Goal: Information Seeking & Learning: Learn about a topic

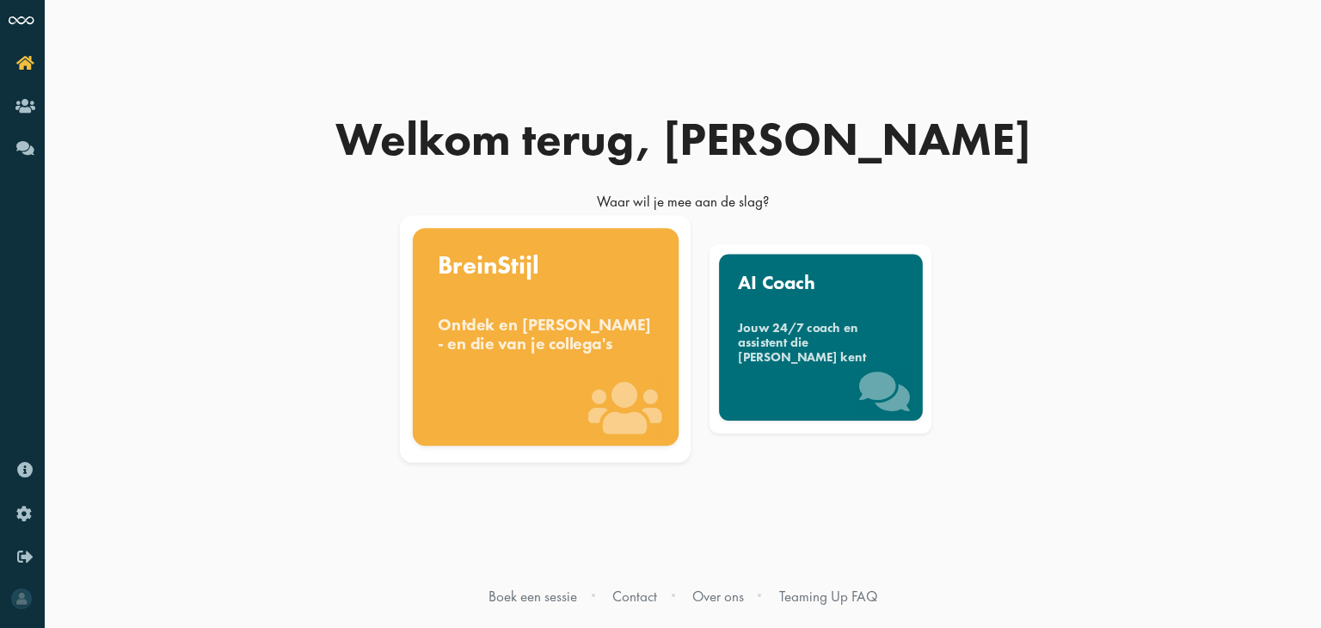
click at [558, 394] on div "BreinStijl Ontdek en [PERSON_NAME] - en die van je collega's" at bounding box center [545, 336] width 266 height 218
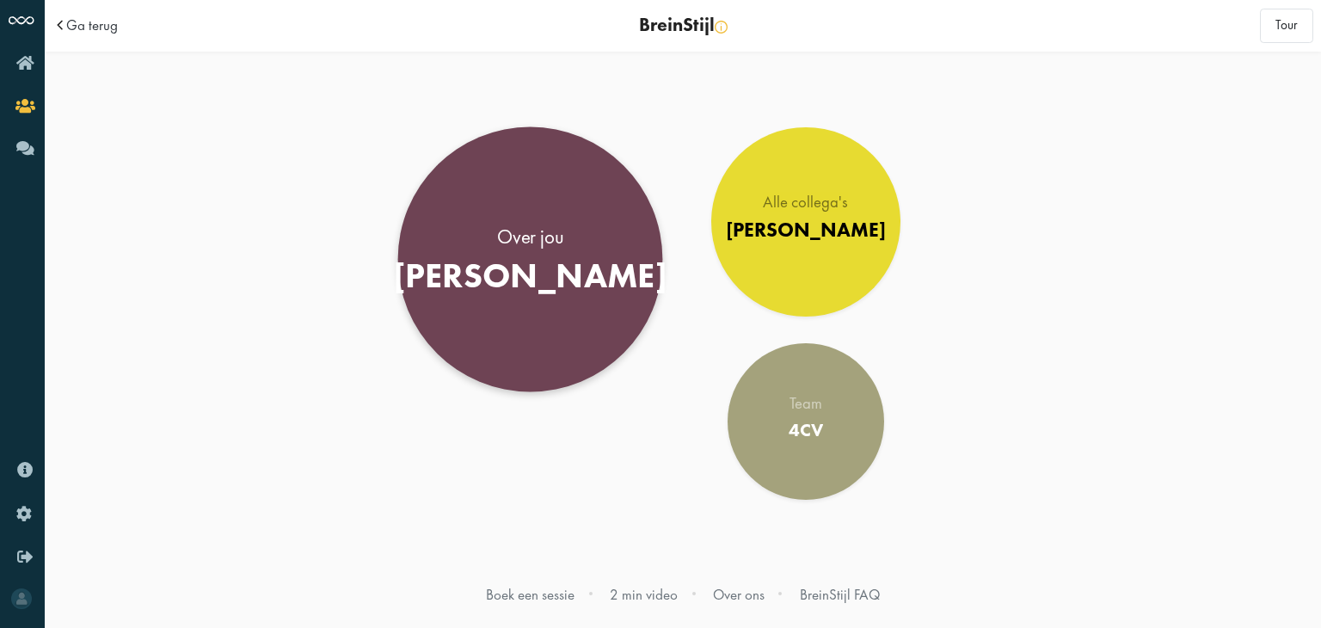
click at [579, 252] on link "Over jou Felice" at bounding box center [530, 259] width 265 height 265
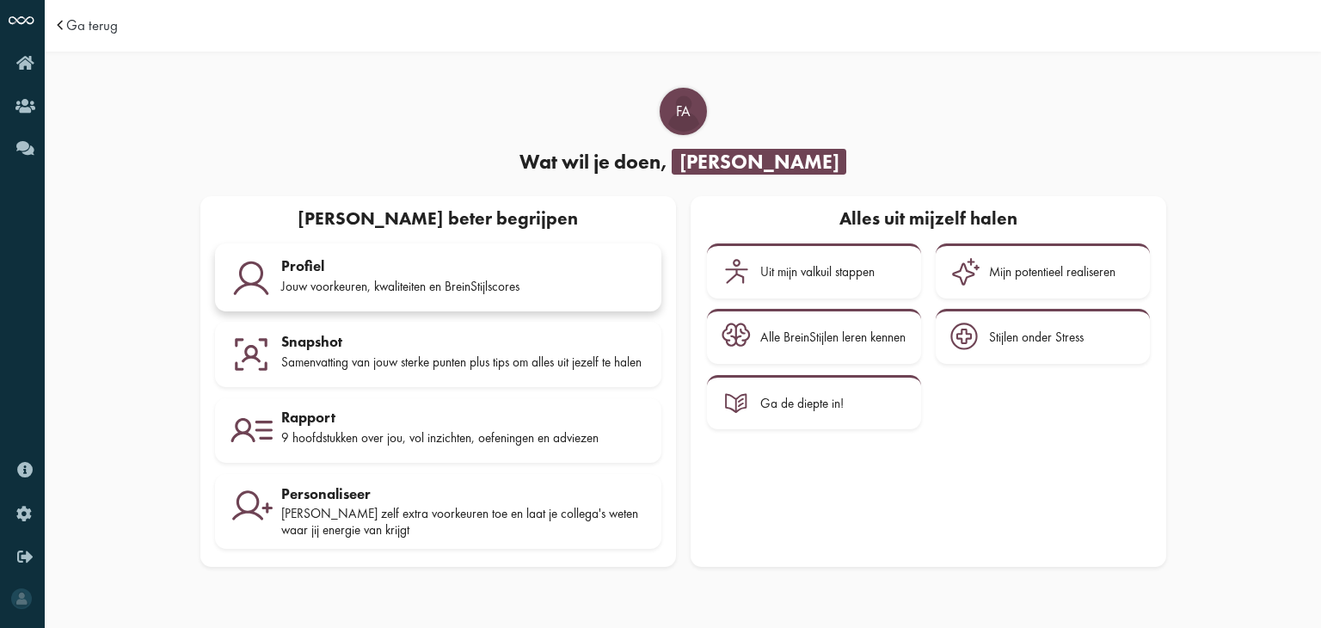
click at [495, 279] on div "Jouw voorkeuren, kwaliteiten en BreinStijlscores" at bounding box center [463, 286] width 365 height 15
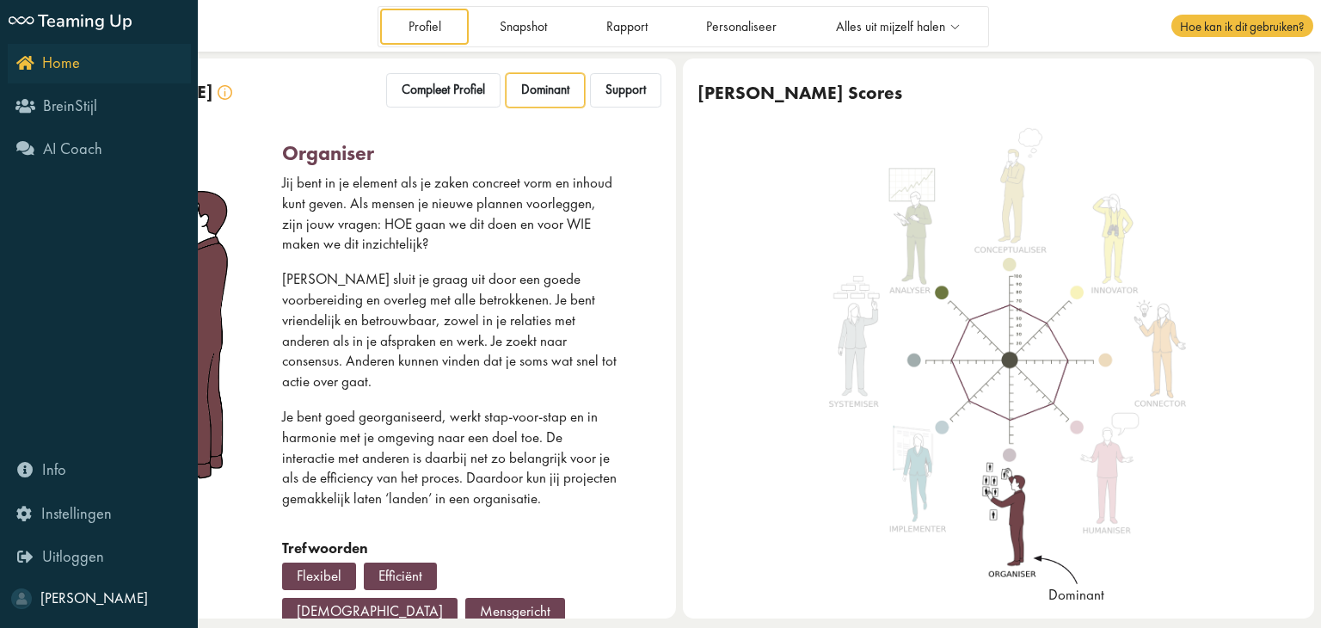
click at [25, 58] on icon "Home" at bounding box center [48, 62] width 64 height 16
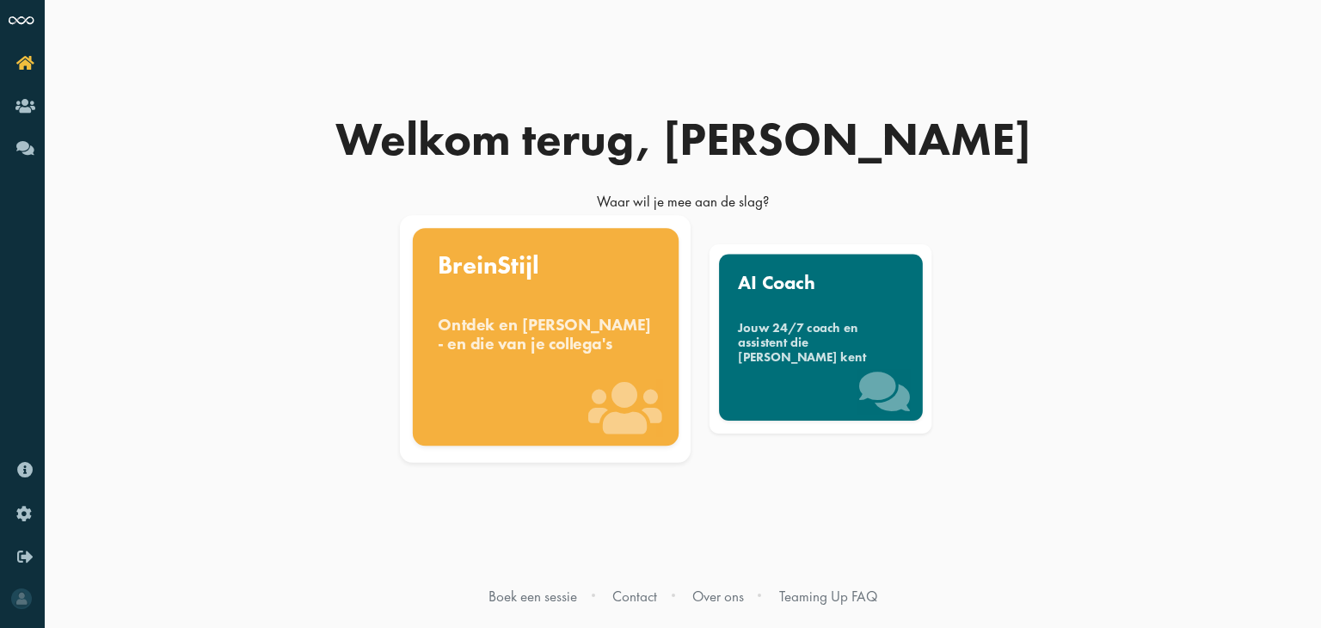
click at [580, 307] on div "BreinStijl Ontdek en [PERSON_NAME] - en die van je collega's" at bounding box center [545, 336] width 266 height 218
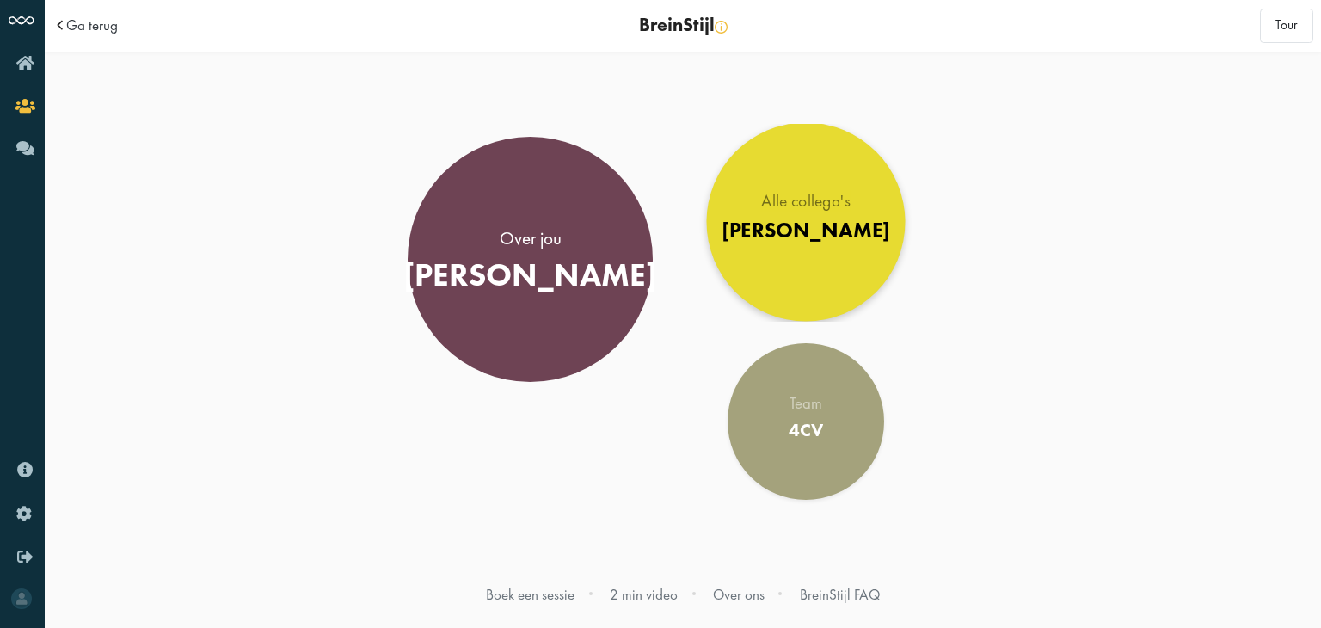
click at [803, 193] on div "Alle collega's" at bounding box center [805, 201] width 168 height 17
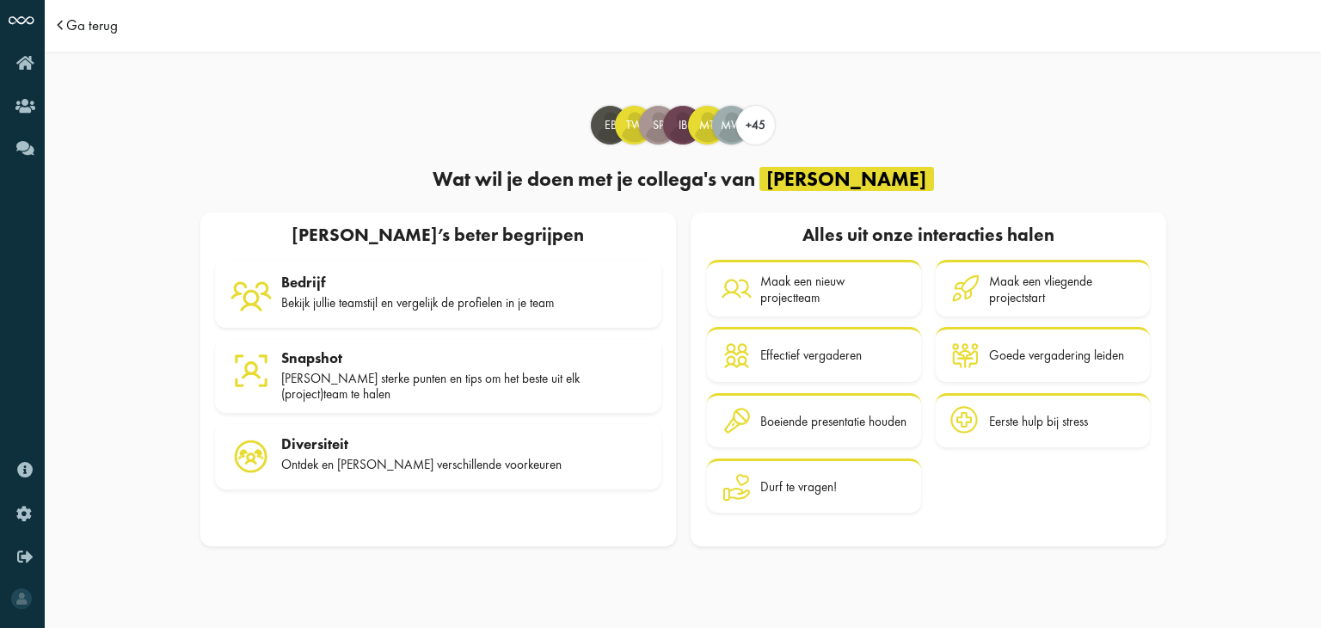
click at [107, 30] on span "Ga terug" at bounding box center [92, 25] width 52 height 15
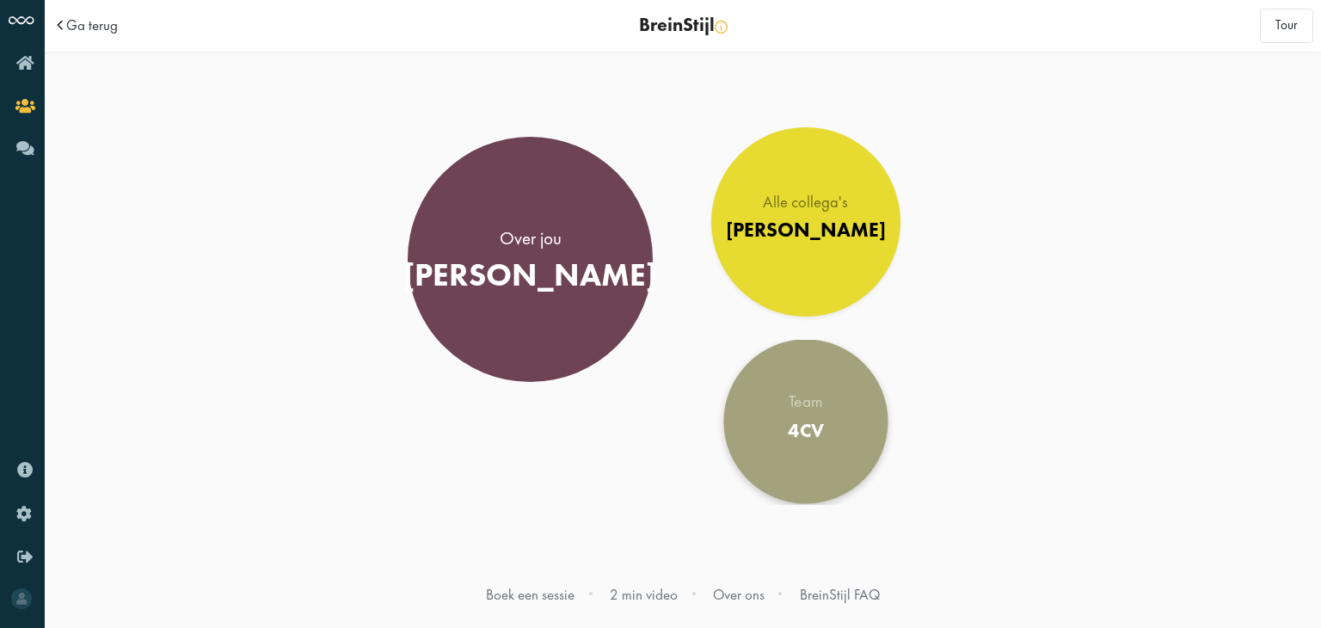
click at [819, 374] on link "Team 4CV" at bounding box center [805, 422] width 164 height 164
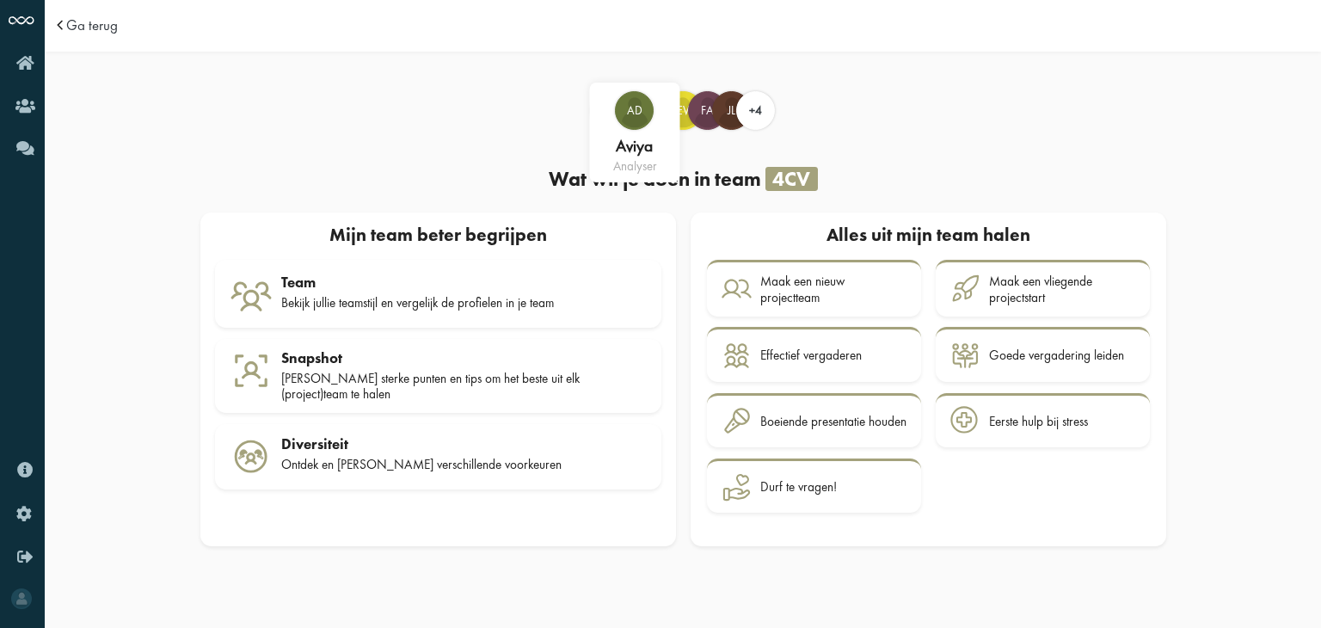
click at [622, 113] on span "Ad" at bounding box center [634, 110] width 37 height 17
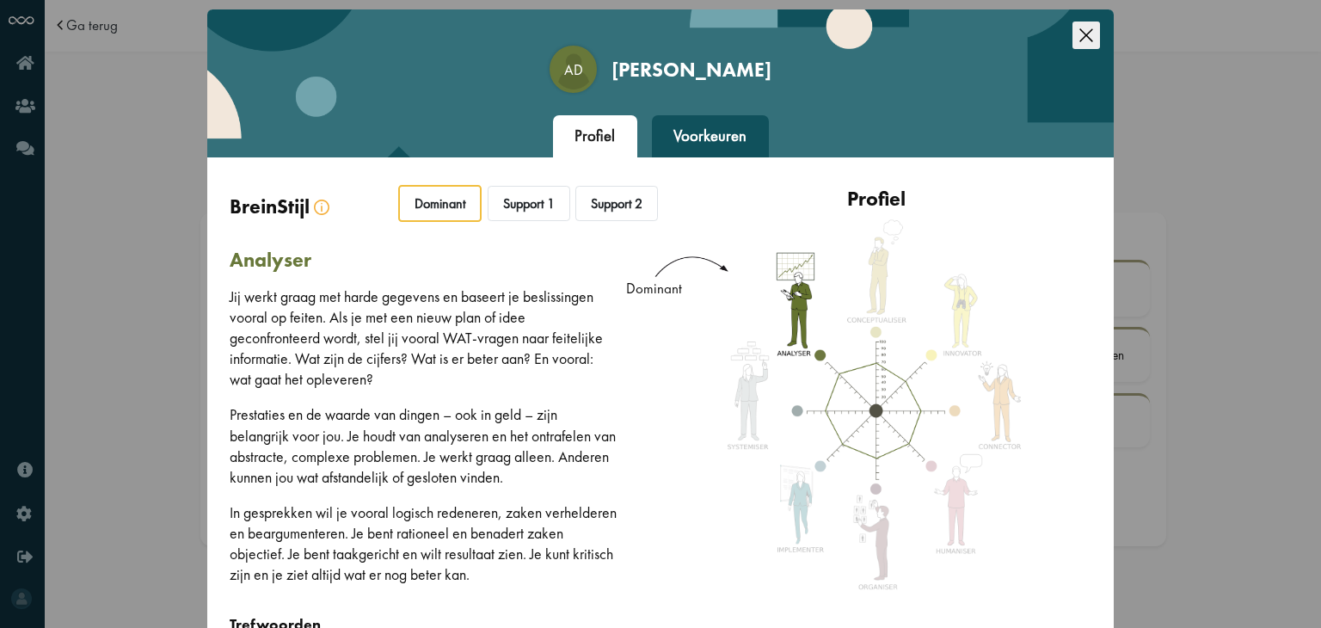
click at [1085, 34] on icon "Close this dialog" at bounding box center [1086, 35] width 28 height 28
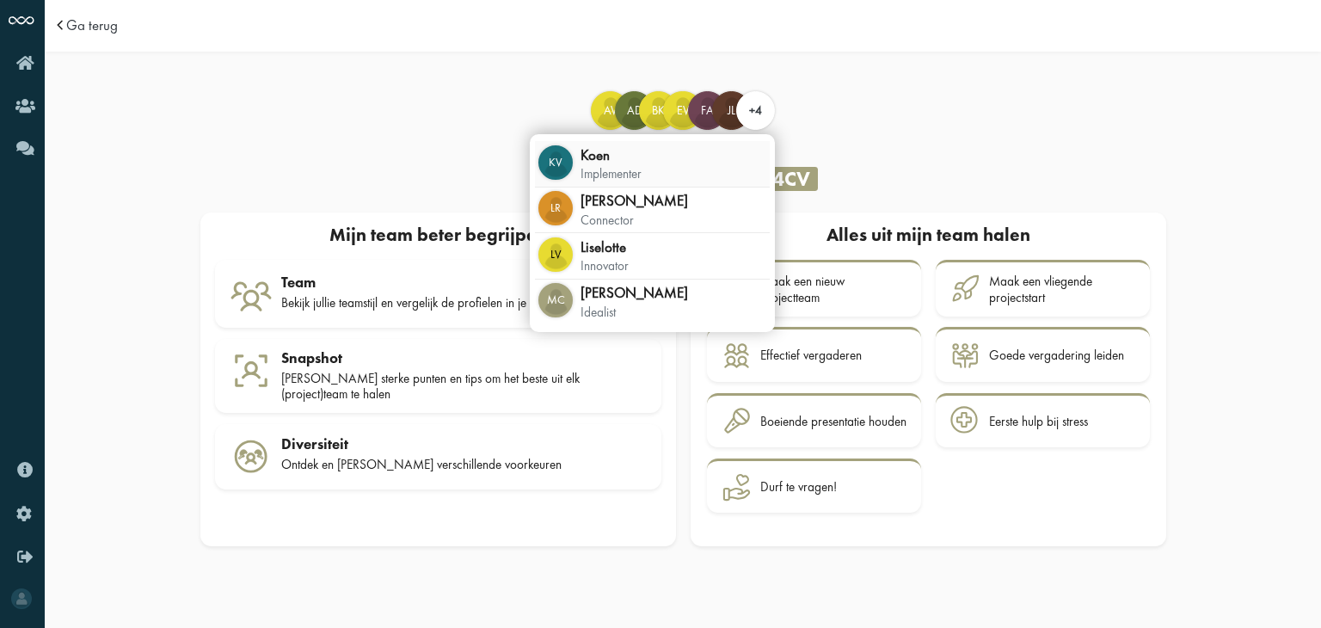
click at [696, 152] on div "Kv Koen implementer" at bounding box center [652, 164] width 235 height 46
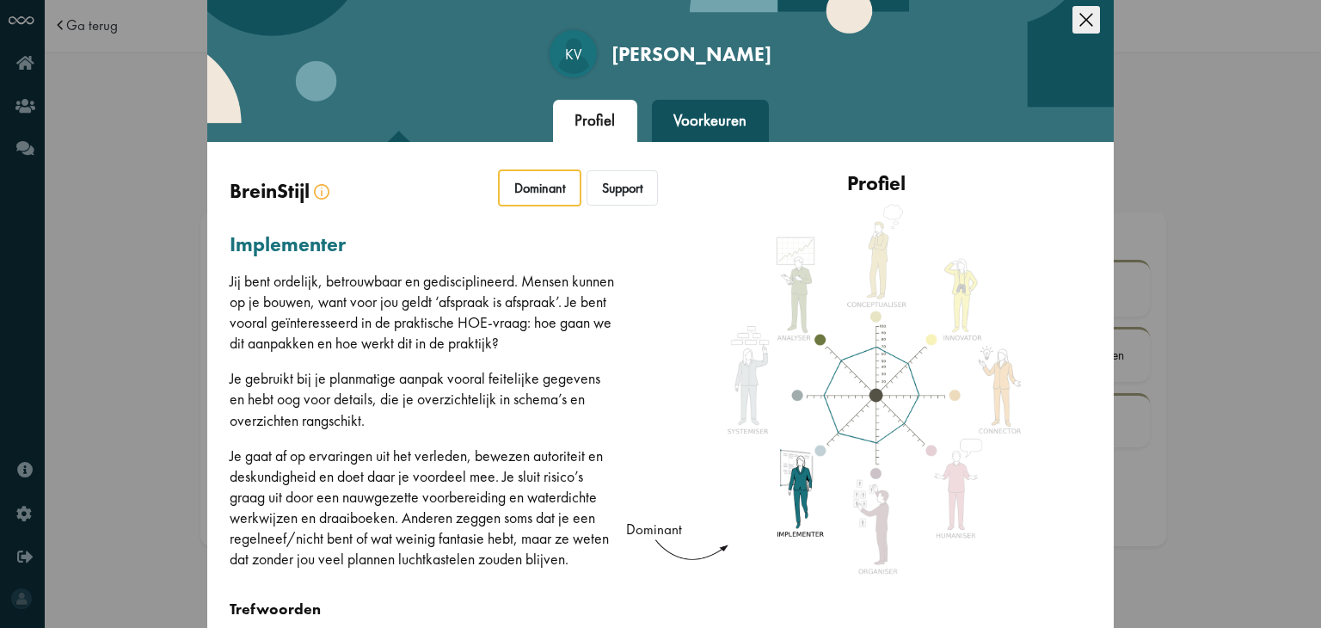
scroll to position [14, 0]
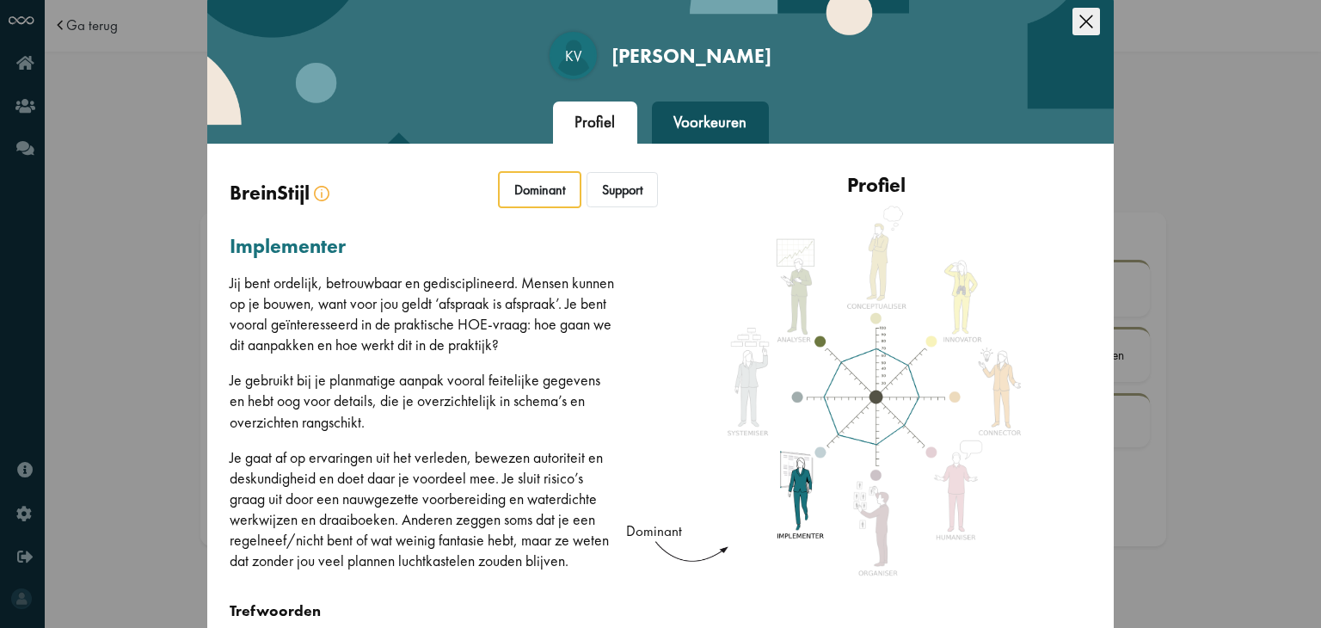
click at [1086, 27] on icon "Close this dialog" at bounding box center [1086, 22] width 28 height 28
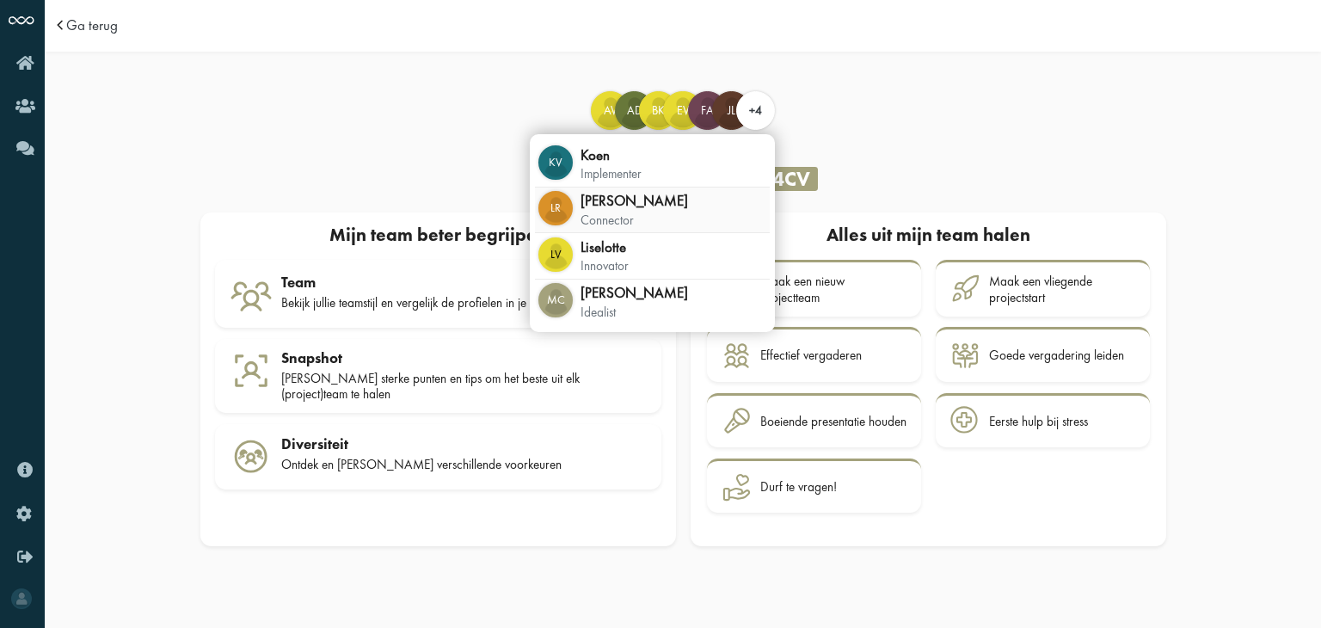
click at [705, 210] on div "LR Lara connector" at bounding box center [652, 210] width 235 height 46
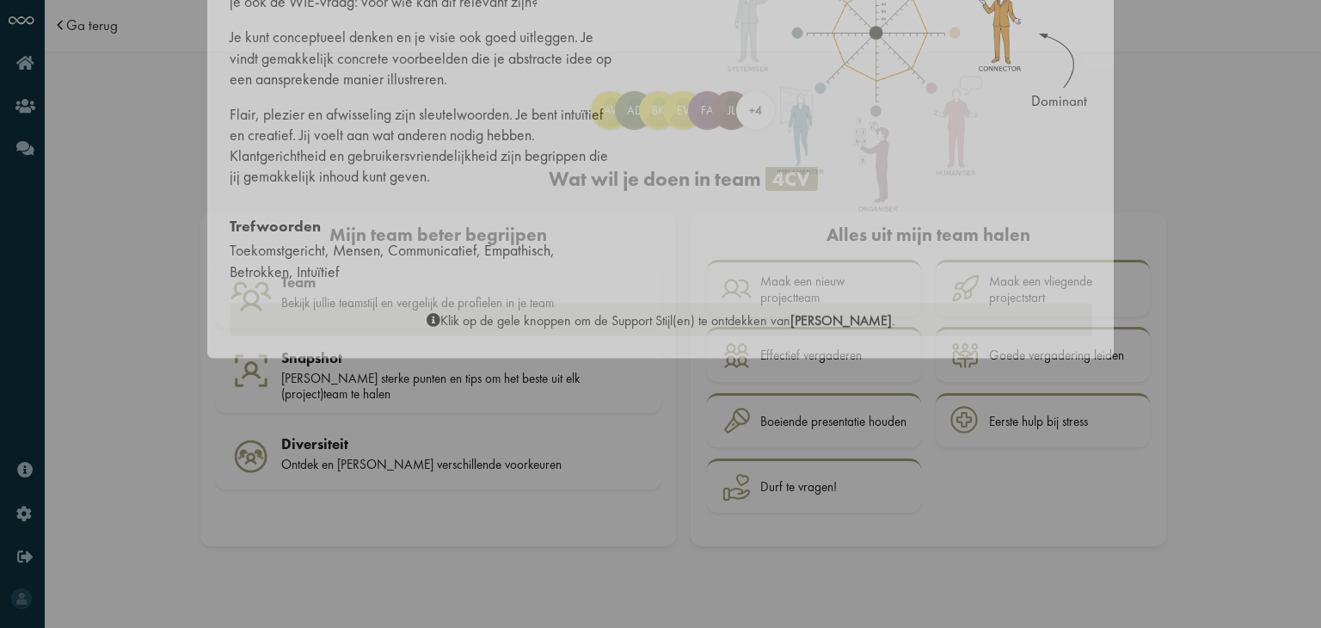
scroll to position [24, 0]
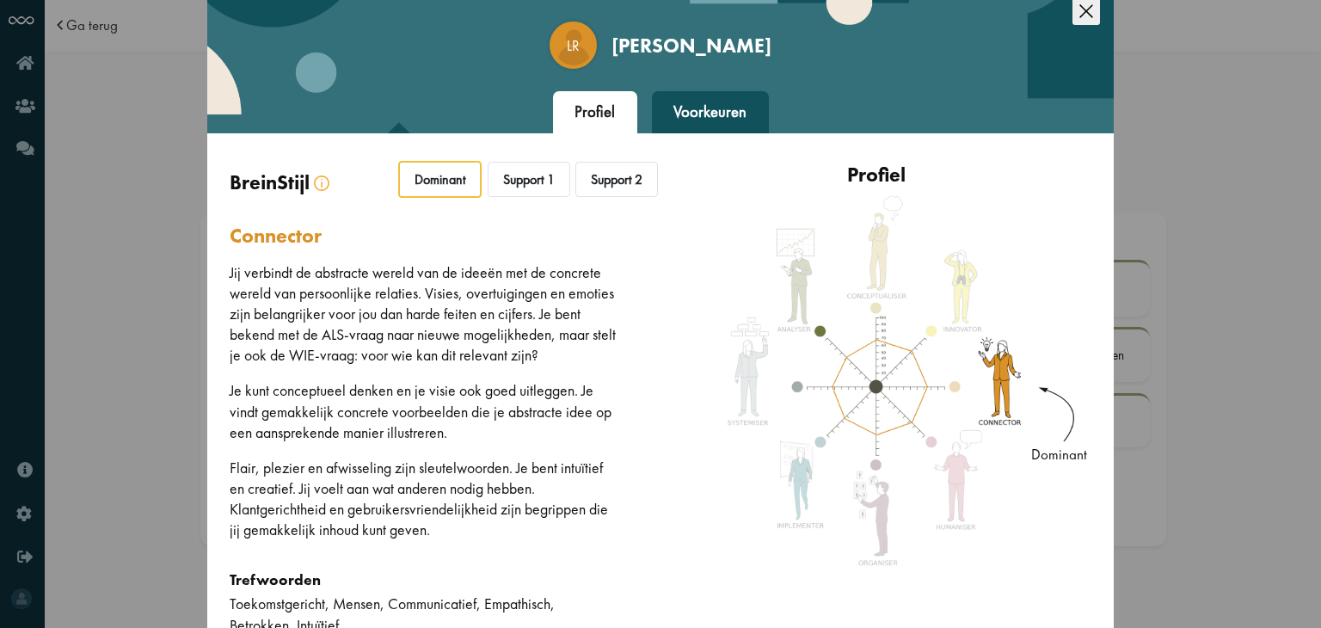
click at [1072, 9] on icon "Close this dialog" at bounding box center [1086, 11] width 28 height 28
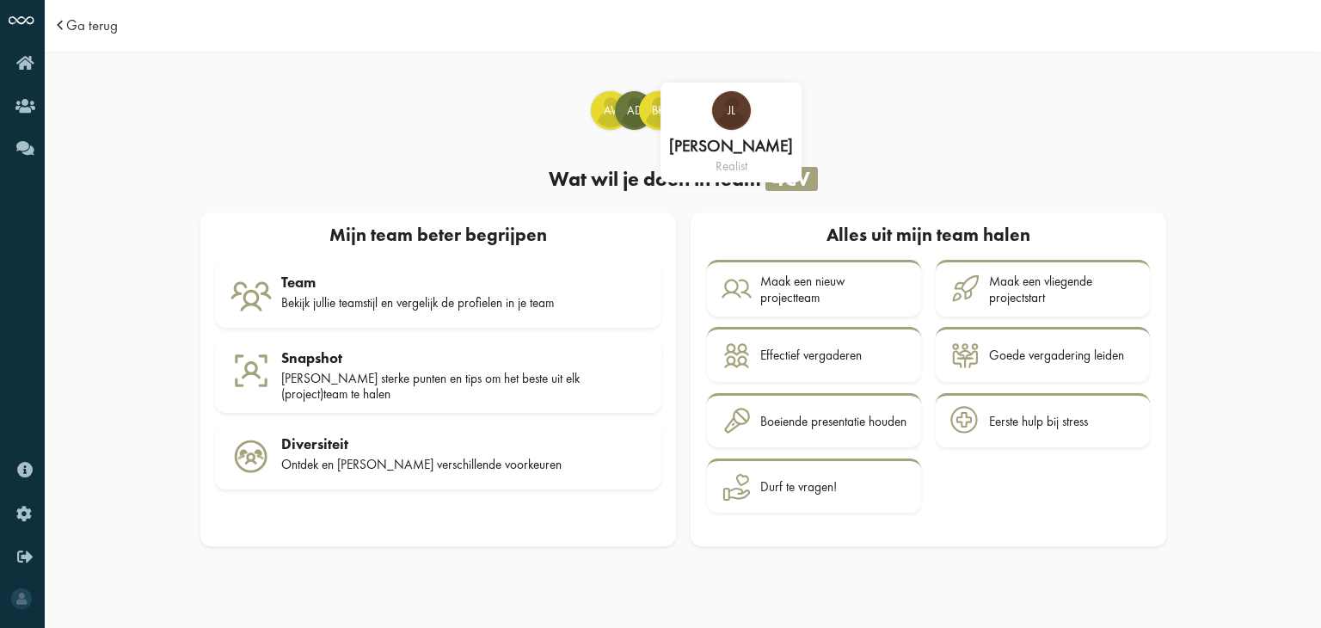
click at [722, 117] on span "JL" at bounding box center [731, 110] width 37 height 17
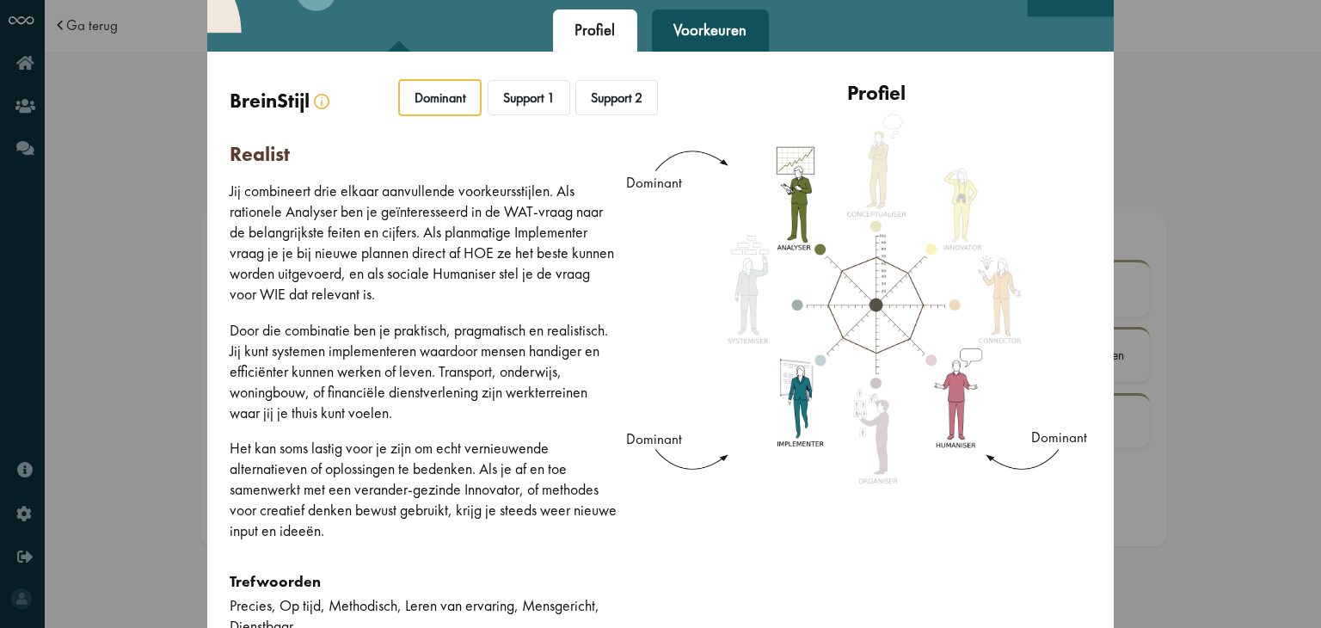
scroll to position [107, 0]
click at [819, 244] on div at bounding box center [855, 300] width 440 height 338
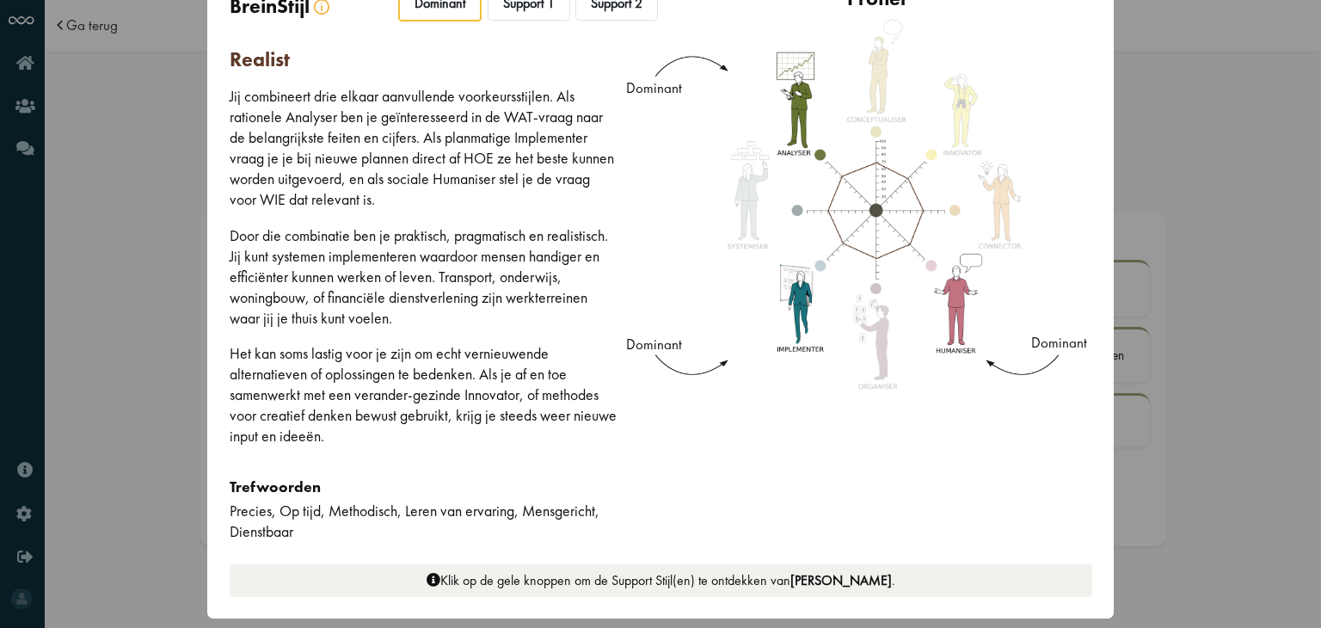
scroll to position [0, 0]
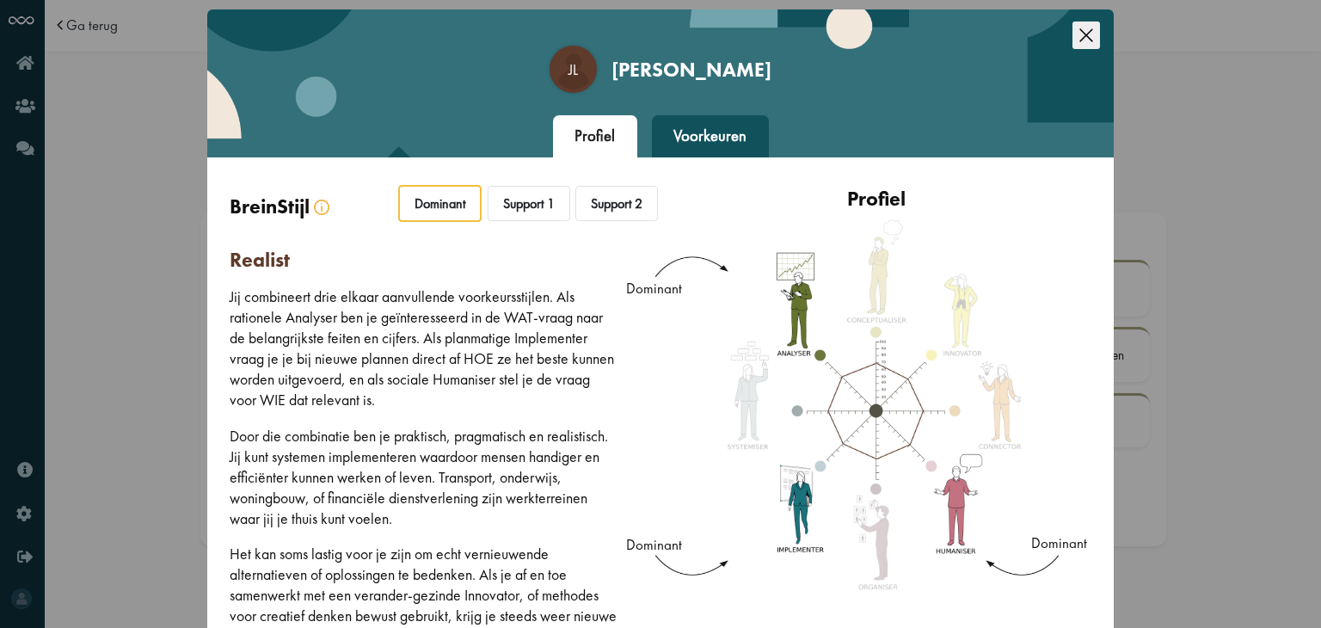
click at [717, 129] on div "Voorkeuren" at bounding box center [710, 136] width 117 height 43
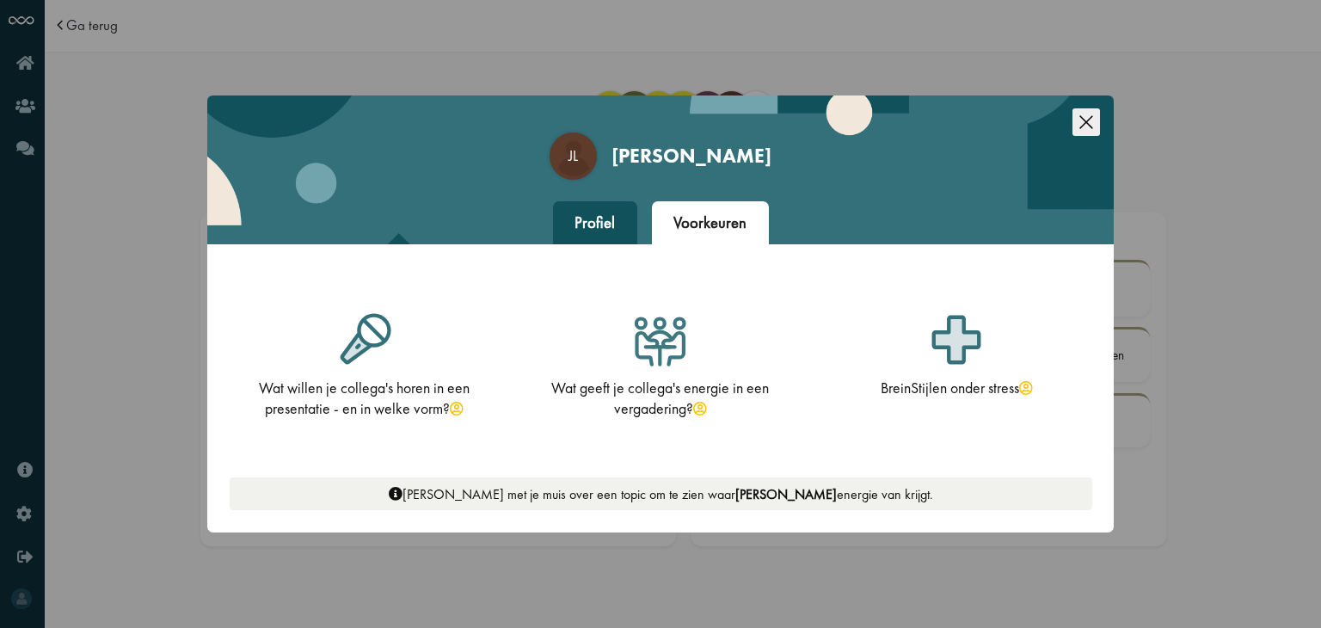
click at [1091, 110] on icon "Close this dialog" at bounding box center [1086, 122] width 28 height 28
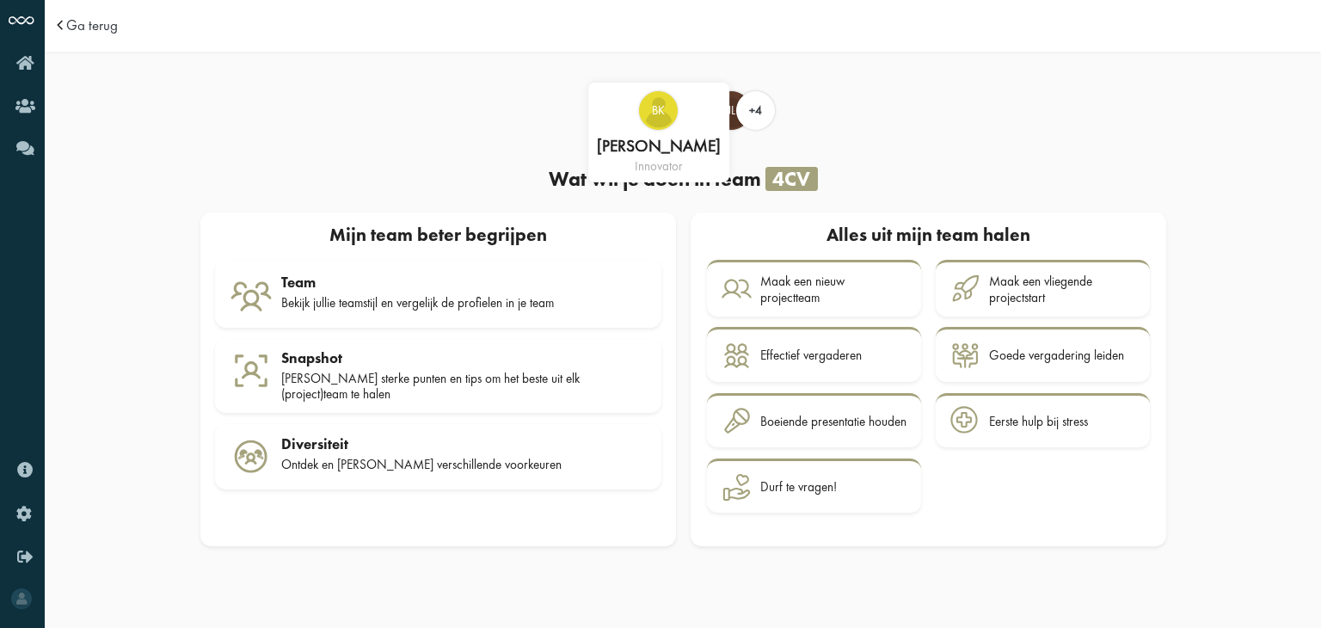
click at [653, 121] on div "BK" at bounding box center [658, 110] width 39 height 39
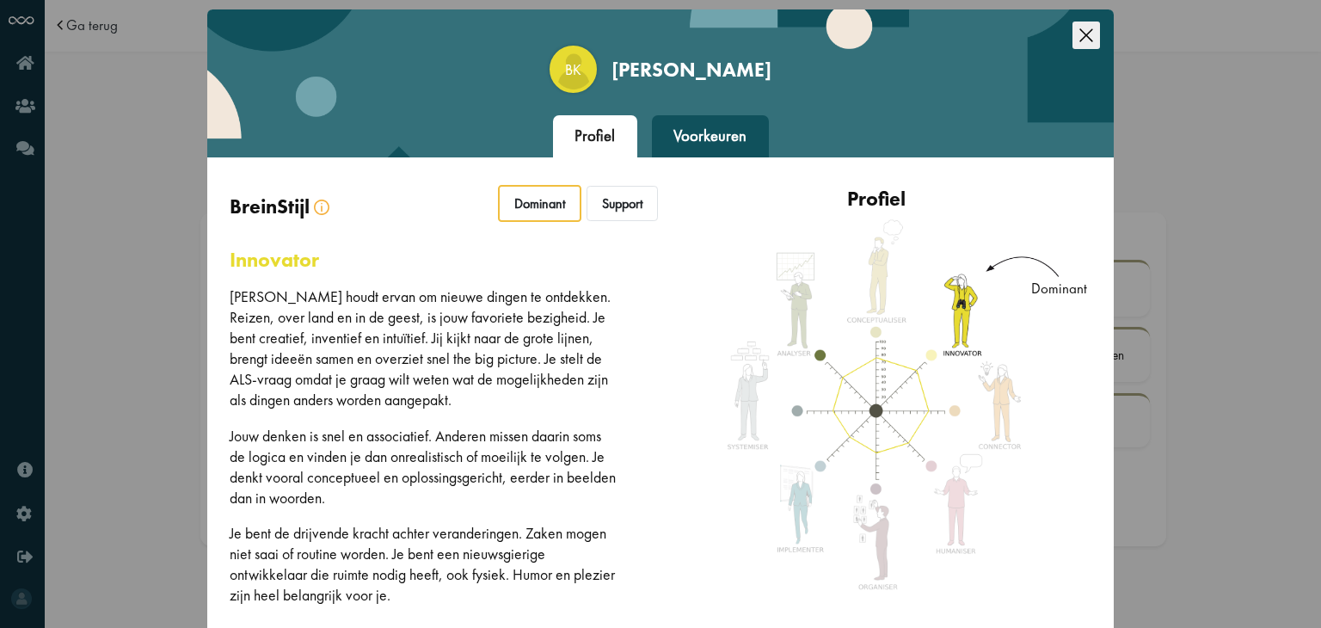
click at [1076, 38] on icon "Close this dialog" at bounding box center [1086, 35] width 28 height 28
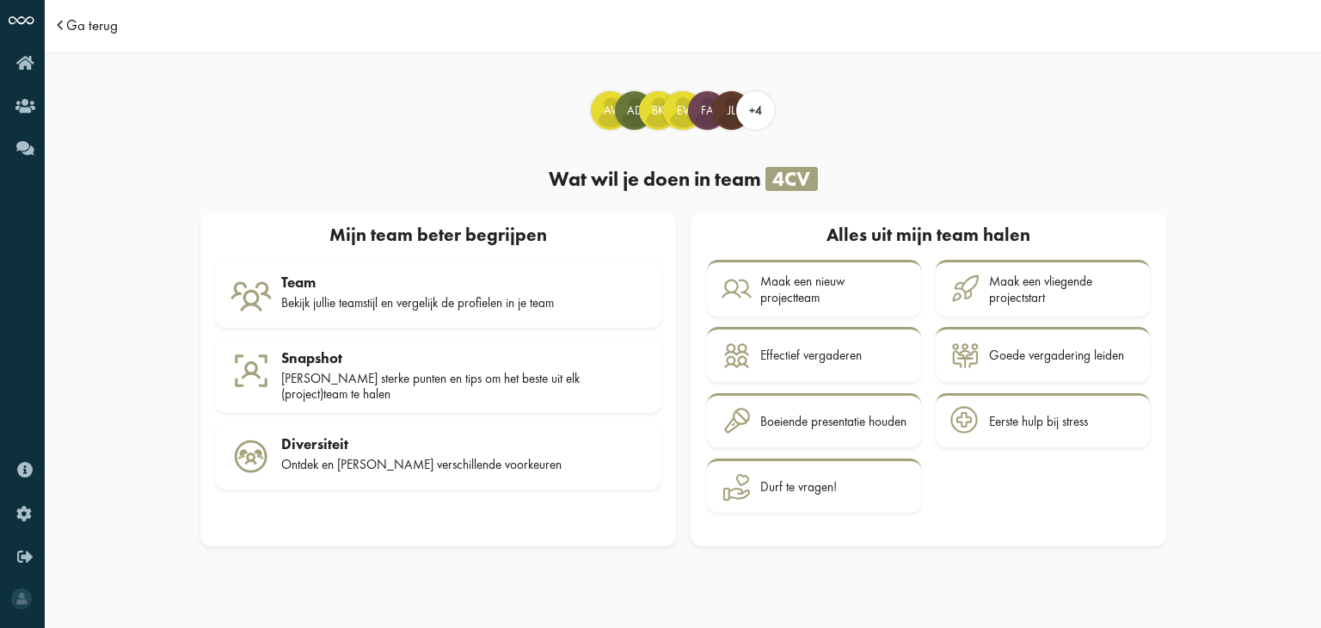
click at [74, 28] on span "Ga terug" at bounding box center [92, 25] width 52 height 15
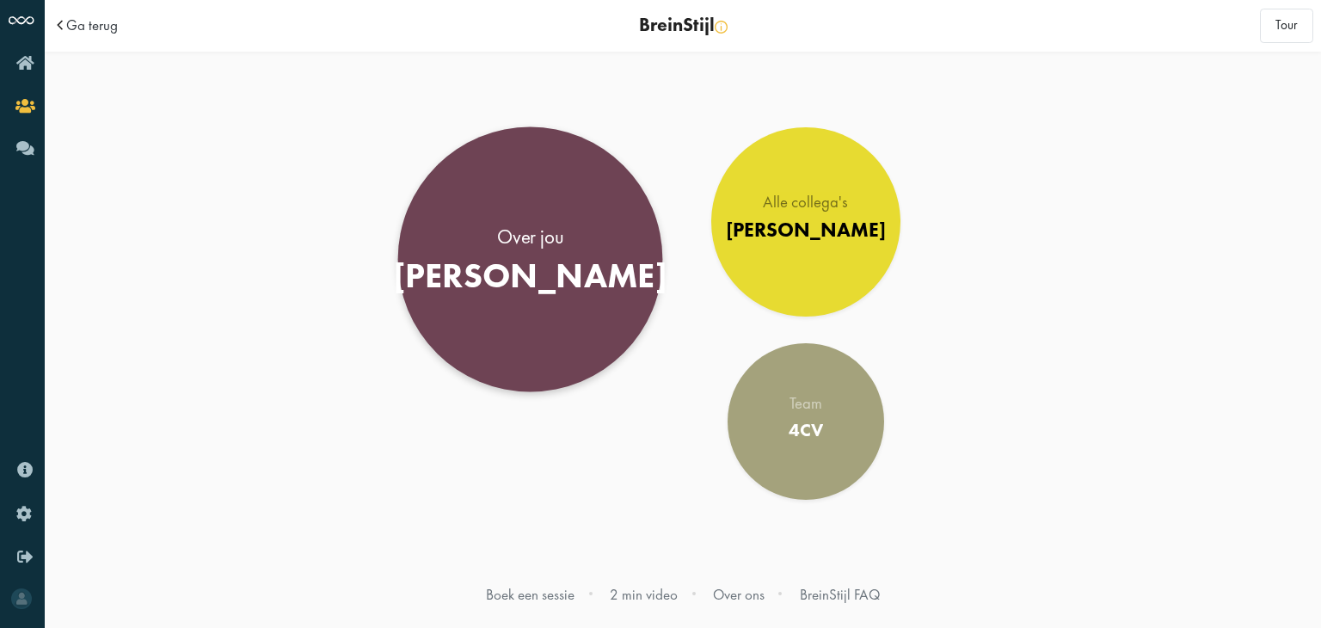
click at [604, 254] on link "Over jou Felice" at bounding box center [530, 259] width 265 height 265
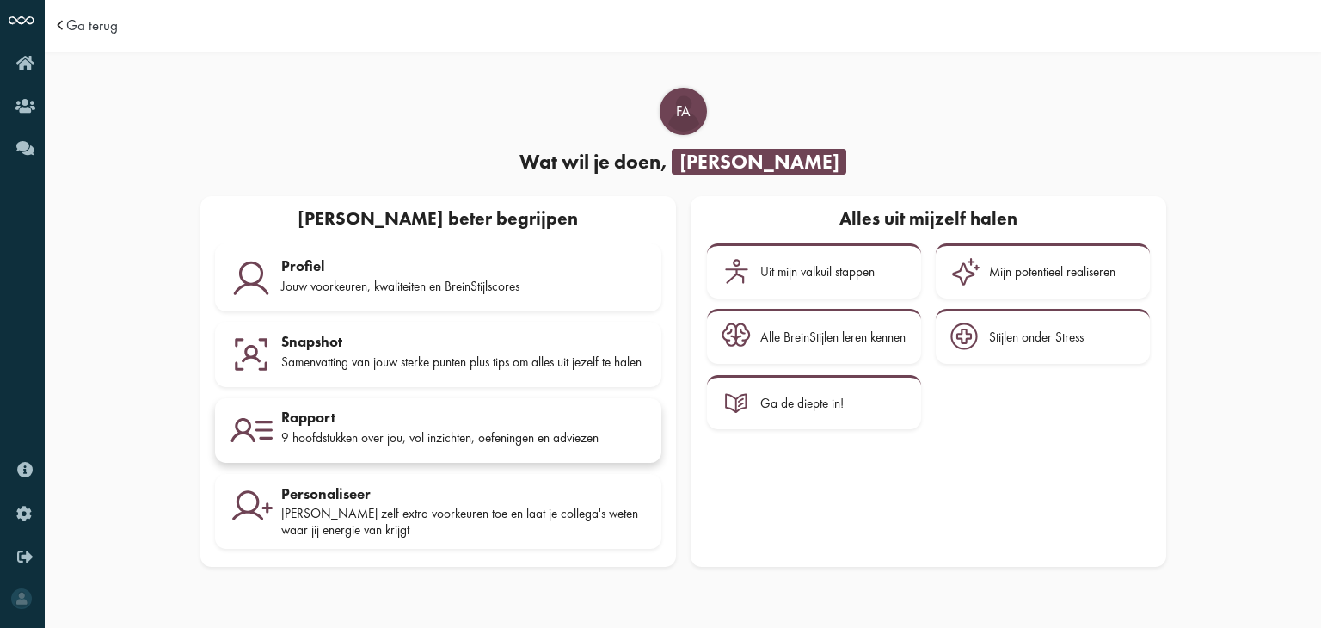
click at [543, 426] on div "Rapport" at bounding box center [463, 416] width 365 height 17
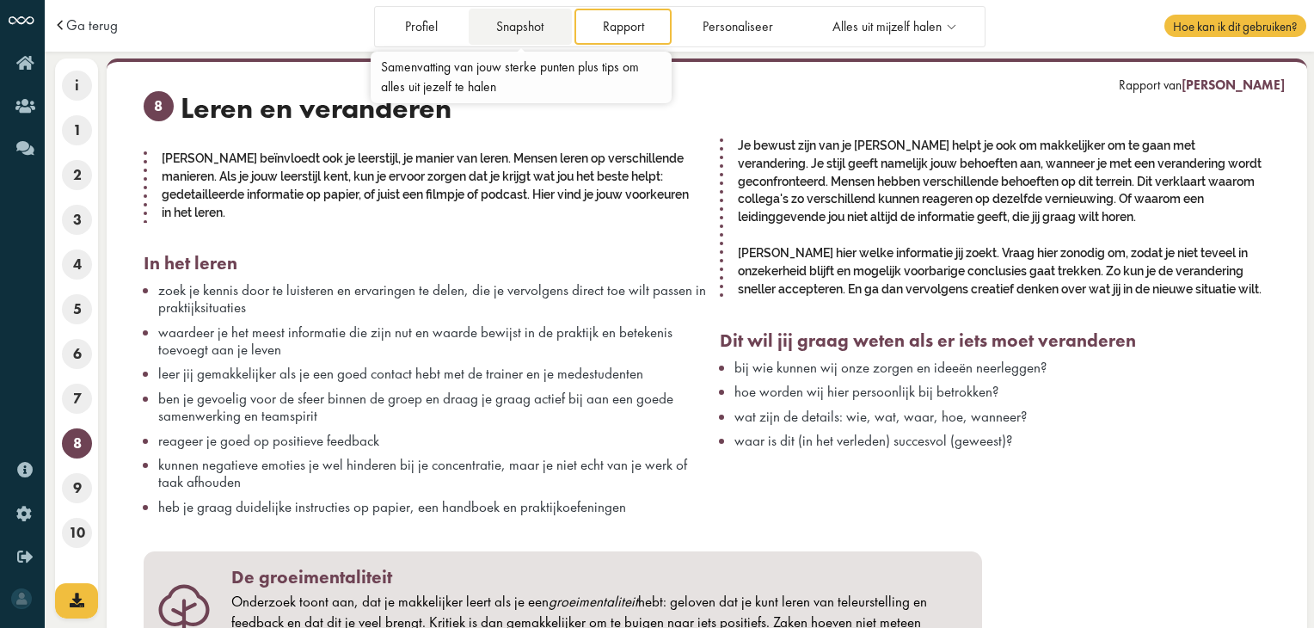
click at [509, 20] on link "Snapshot" at bounding box center [520, 26] width 103 height 35
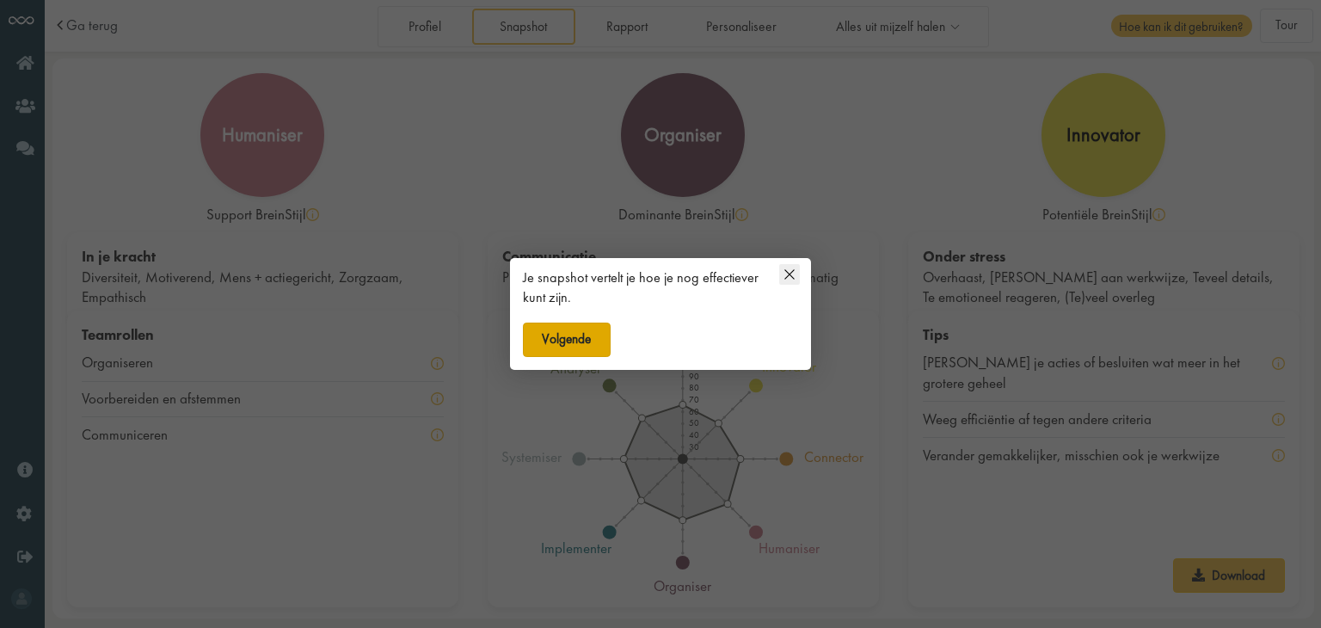
click at [569, 338] on button "Volgende" at bounding box center [567, 339] width 88 height 34
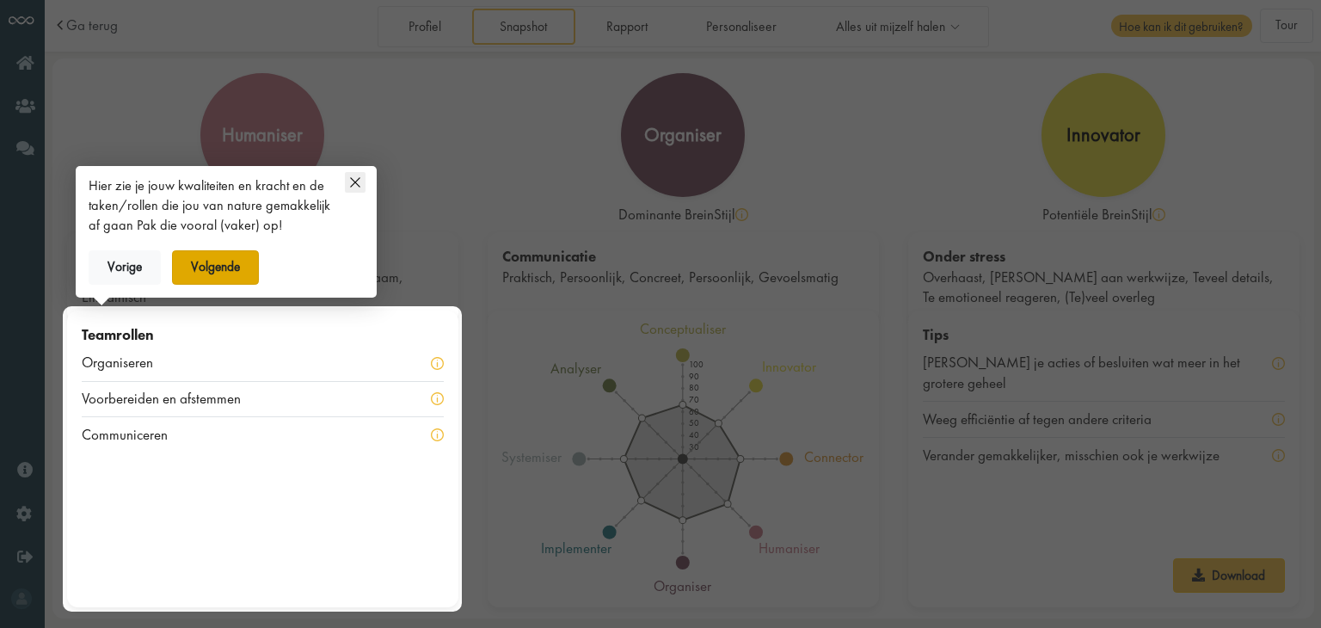
click at [233, 275] on button "Volgende" at bounding box center [216, 267] width 88 height 34
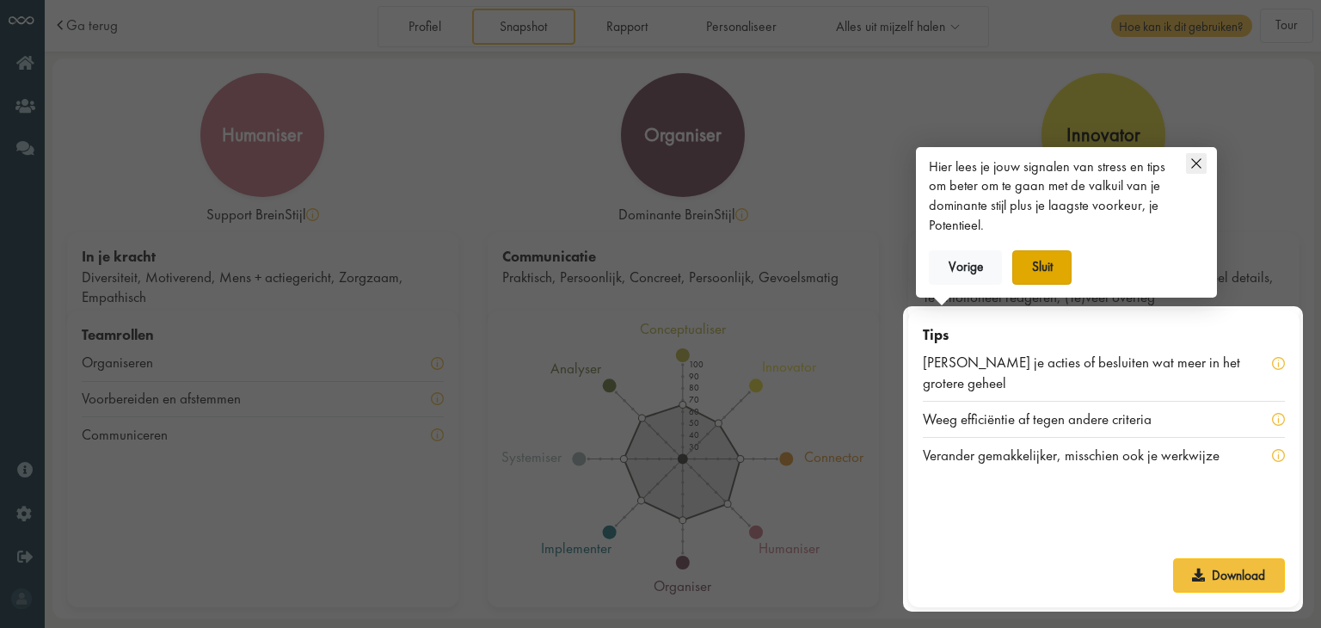
click at [1039, 276] on button "Sluit" at bounding box center [1041, 267] width 59 height 34
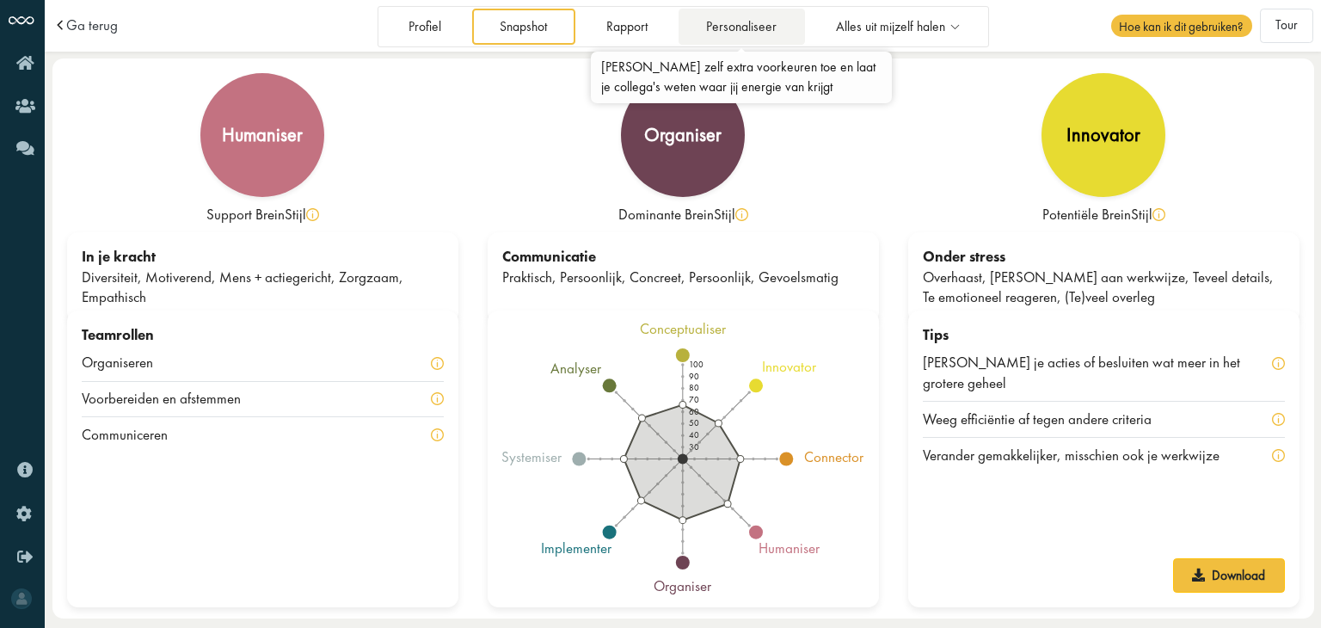
click at [742, 32] on link "Personaliseer" at bounding box center [741, 26] width 126 height 35
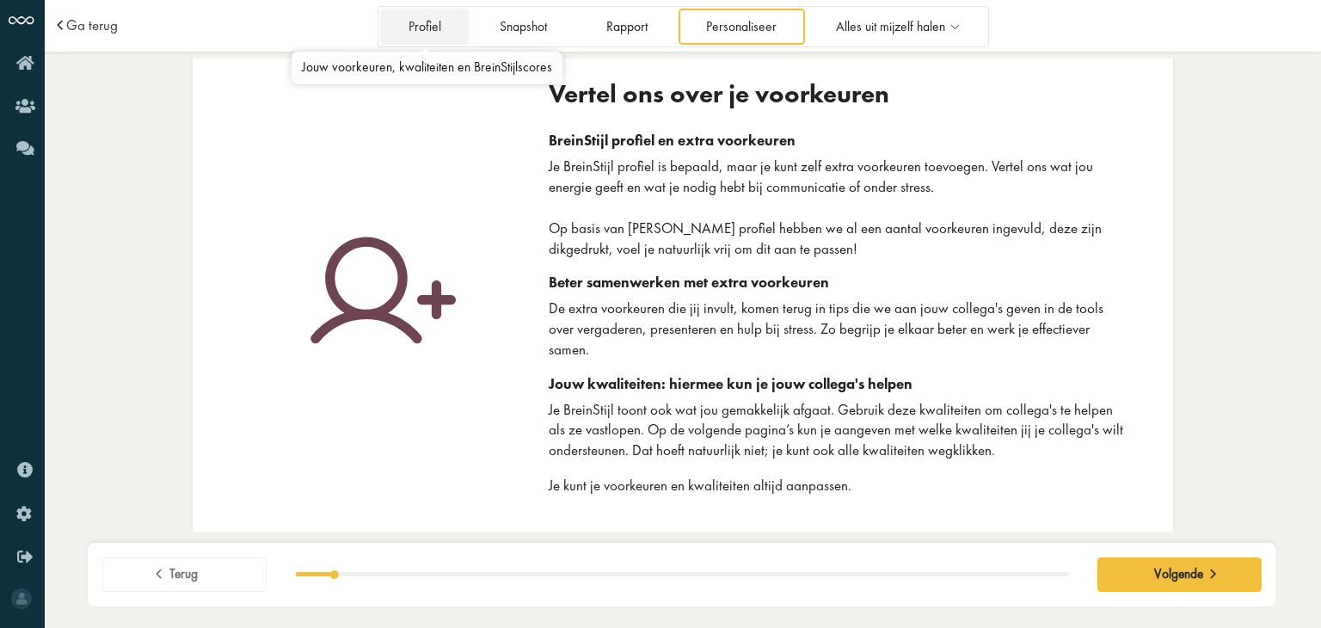
click at [453, 9] on link "Profiel" at bounding box center [424, 26] width 89 height 35
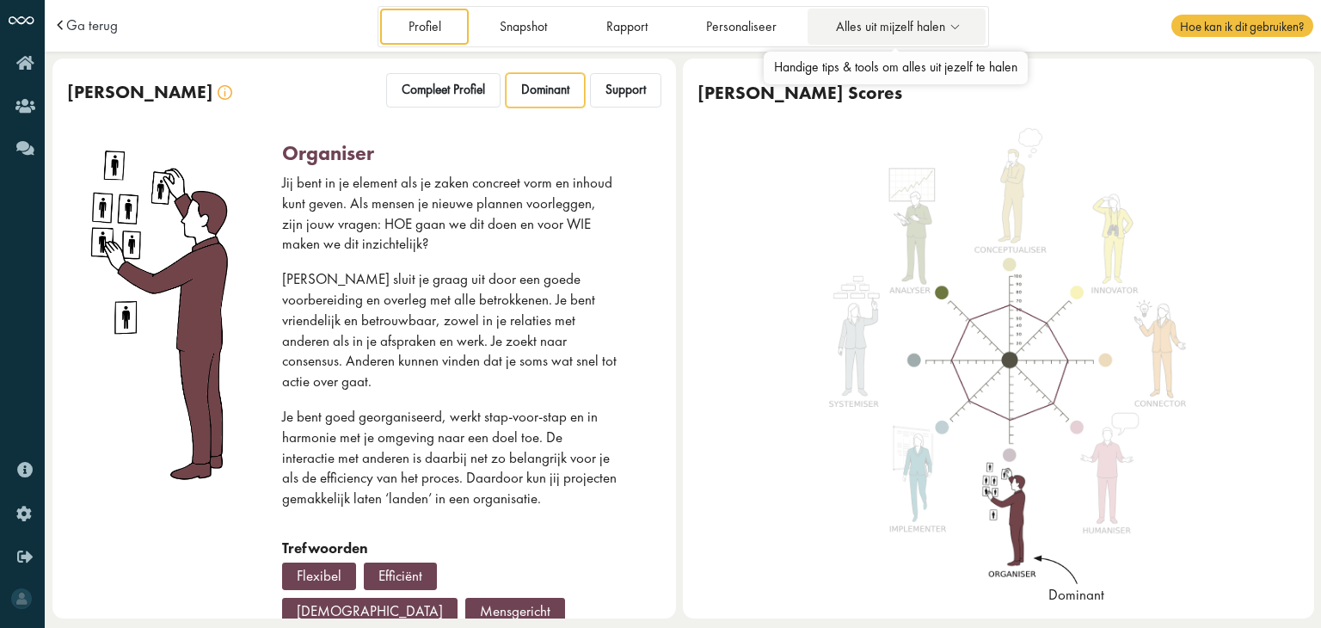
click at [950, 28] on icon at bounding box center [955, 27] width 20 height 15
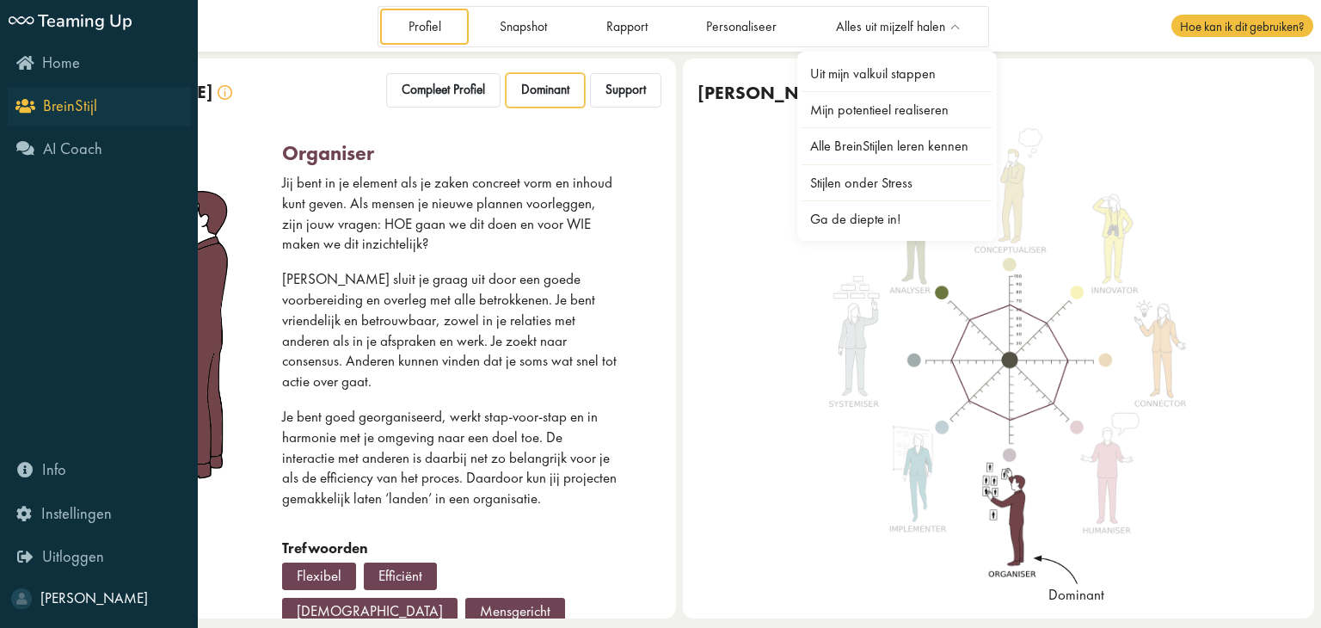
click at [23, 107] on icon "BreinStijl" at bounding box center [58, 105] width 78 height 16
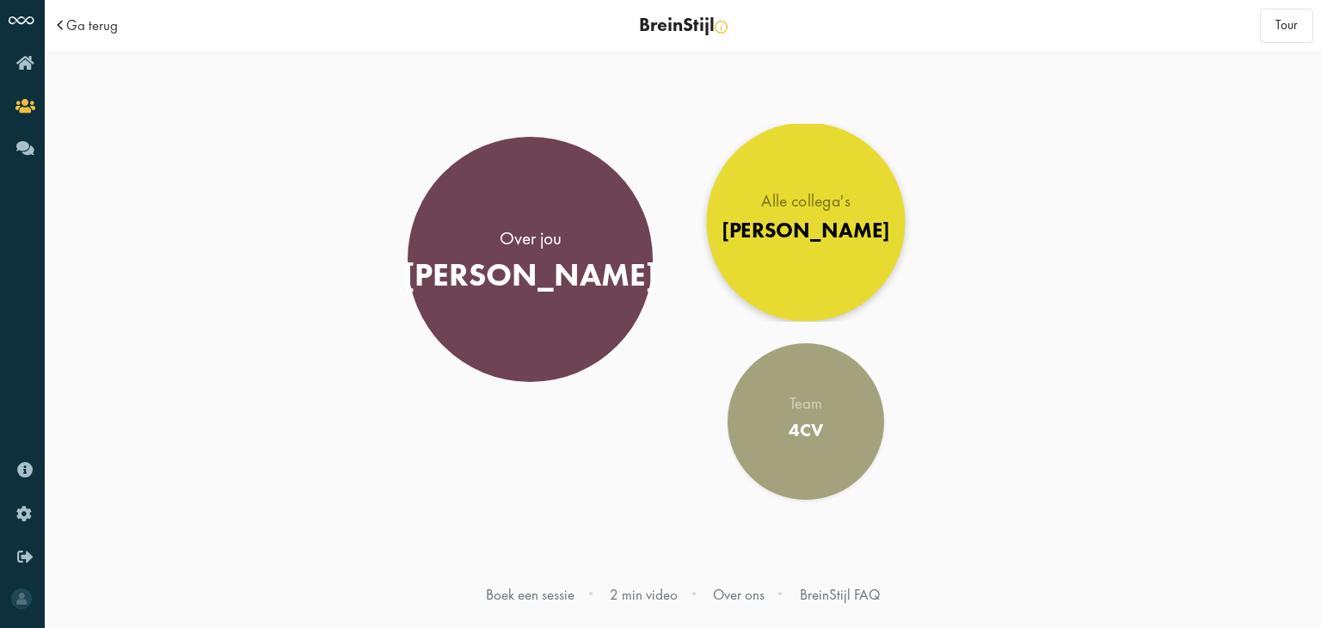
click at [789, 181] on link "Alle collega's [PERSON_NAME]" at bounding box center [805, 221] width 199 height 199
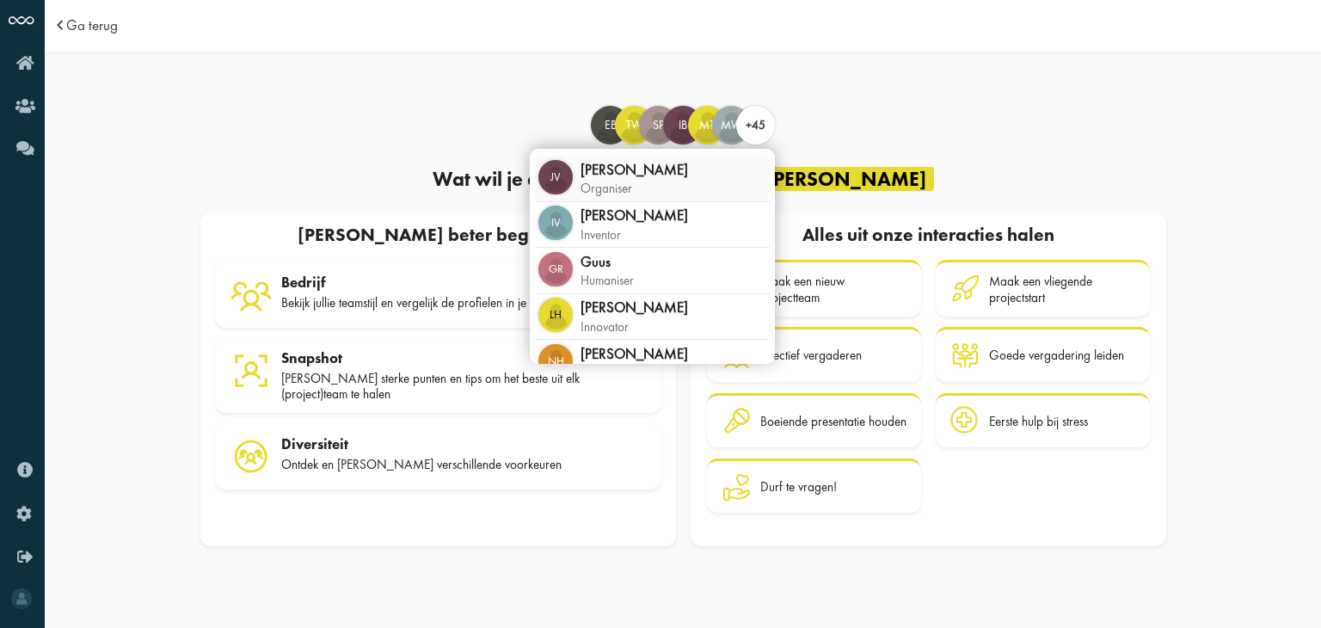
click at [720, 175] on div "Jv [PERSON_NAME] organiser" at bounding box center [652, 179] width 235 height 46
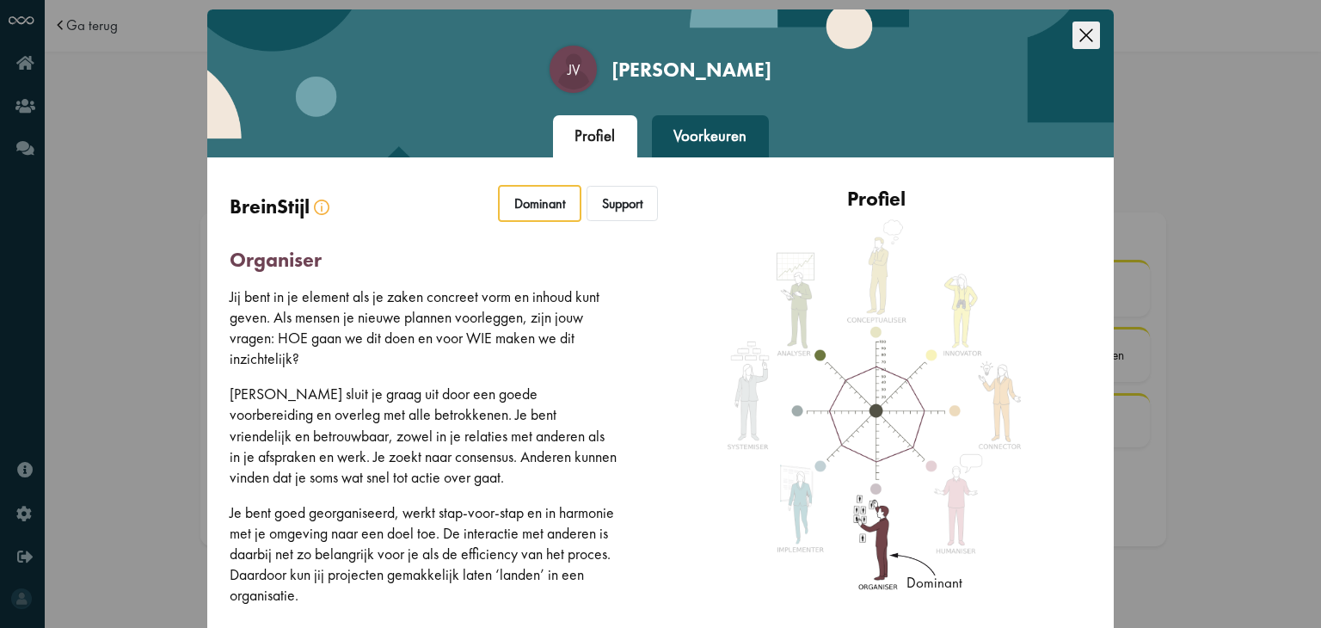
click at [1083, 32] on icon "Close this dialog" at bounding box center [1085, 34] width 13 height 13
